Goal: Navigation & Orientation: Find specific page/section

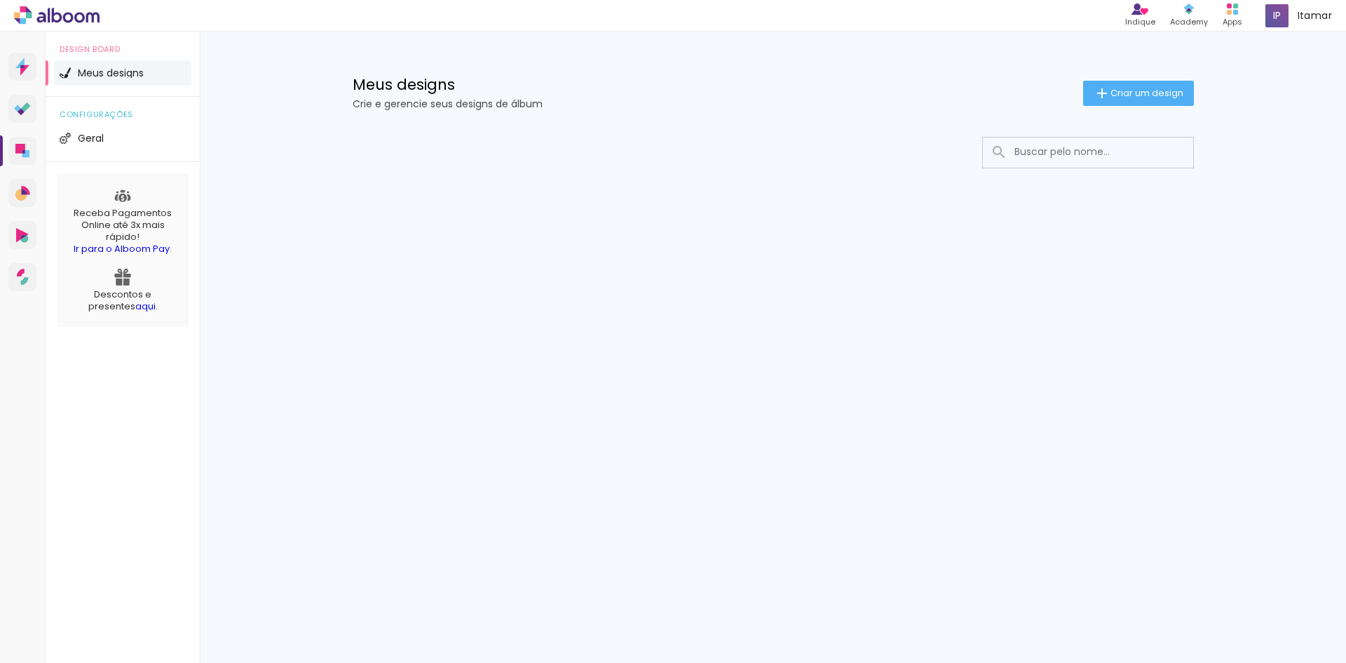
click at [1082, 159] on input at bounding box center [1107, 151] width 200 height 29
click at [1228, 8] on icon at bounding box center [1232, 9] width 11 height 11
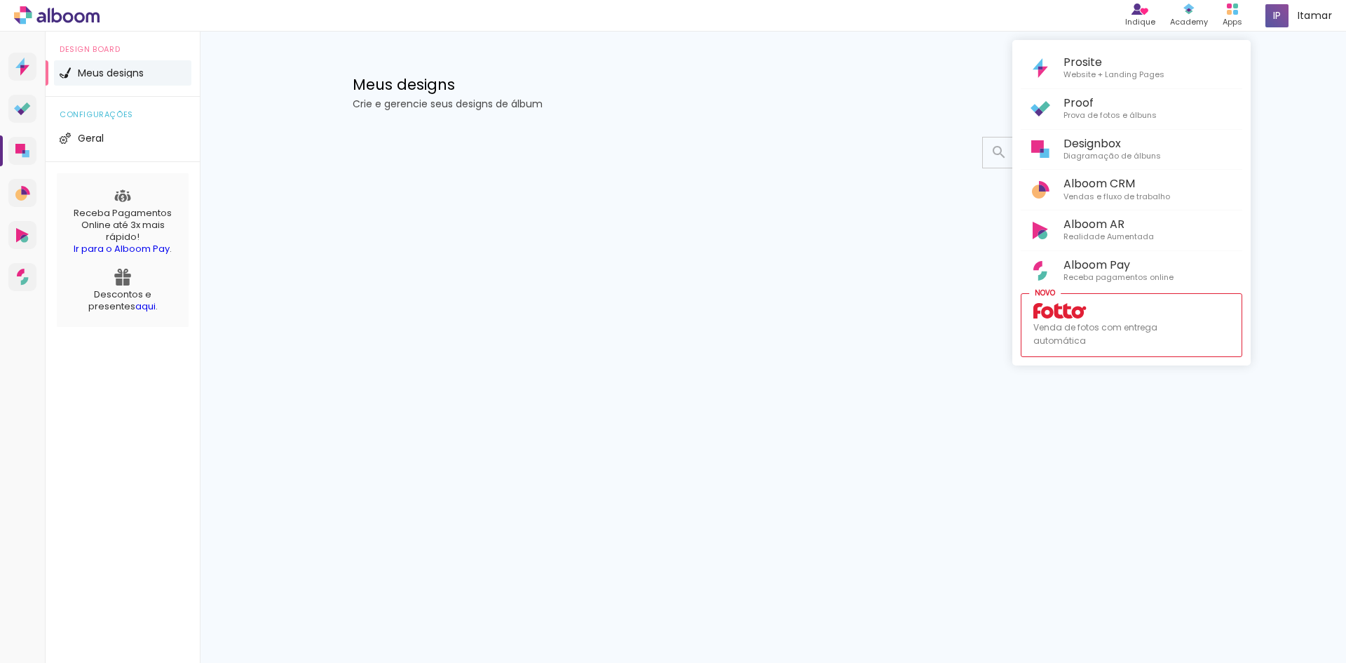
click at [1182, 16] on div at bounding box center [673, 331] width 1346 height 663
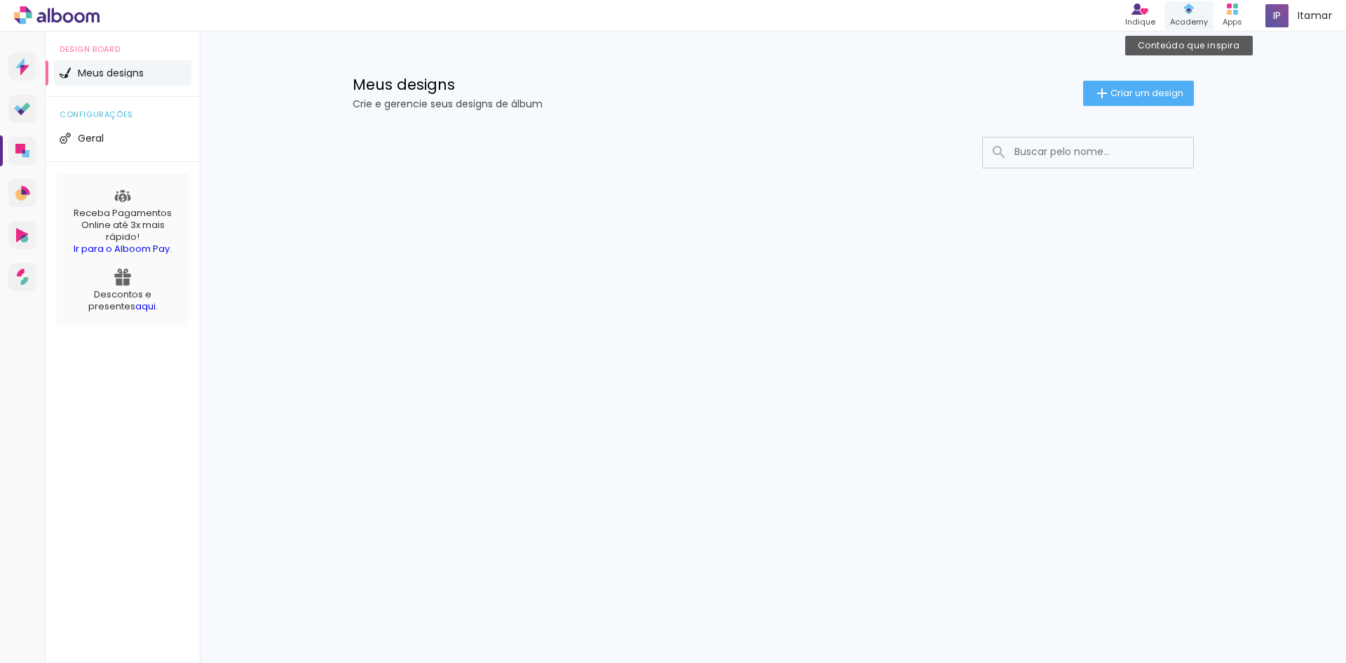
click at [1195, 22] on div "Academy" at bounding box center [1189, 22] width 38 height 12
click at [66, 13] on icon at bounding box center [68, 17] width 11 height 11
click at [102, 139] on span "Geral" at bounding box center [91, 138] width 26 height 10
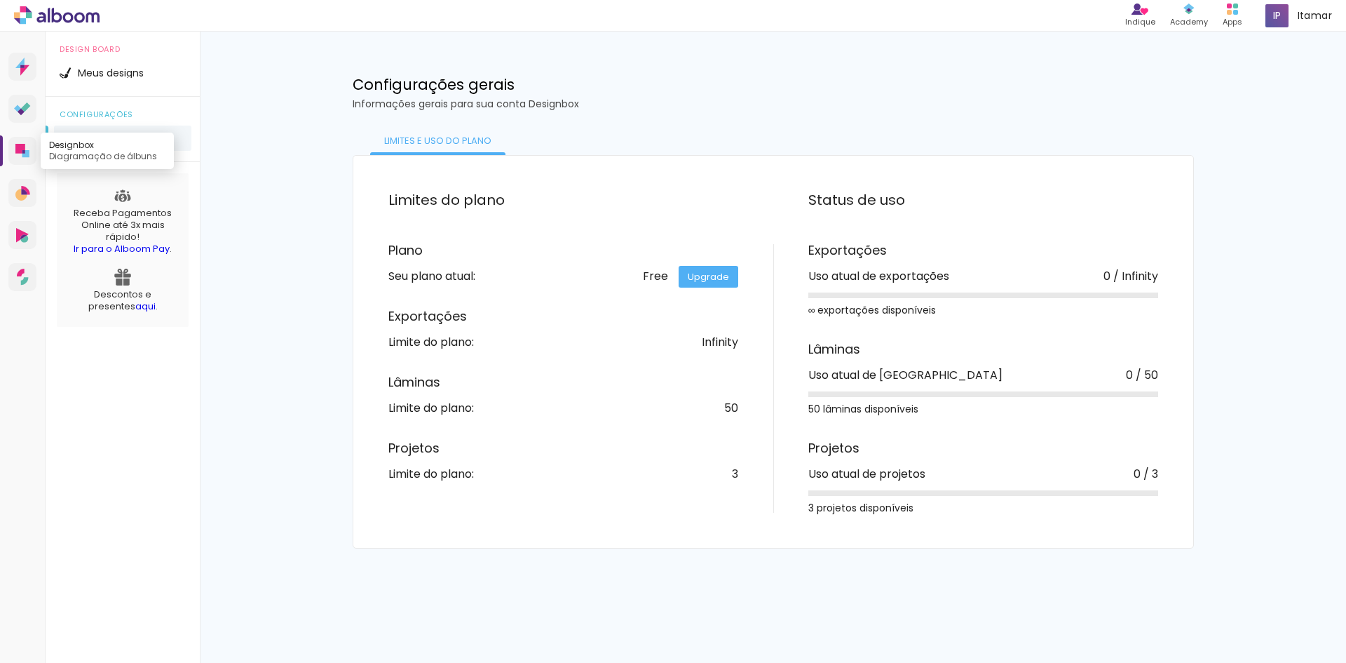
click at [22, 163] on link "Designbox Diagramação de álbuns" at bounding box center [22, 151] width 28 height 28
